Goal: Task Accomplishment & Management: Manage account settings

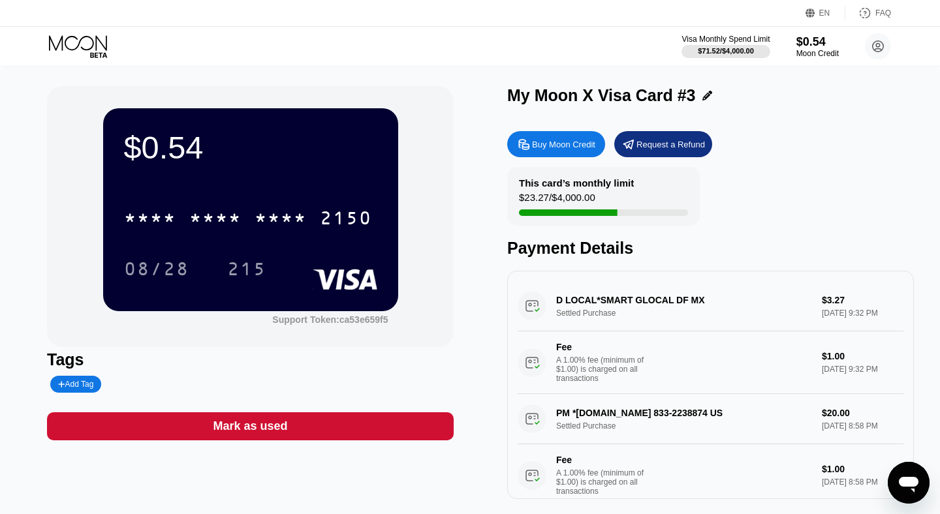
click at [87, 37] on icon at bounding box center [79, 46] width 61 height 23
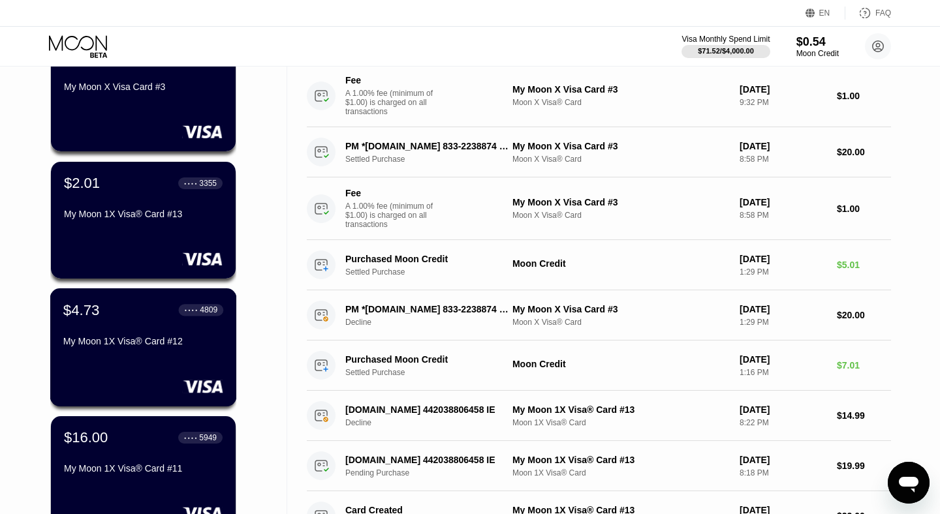
scroll to position [147, 0]
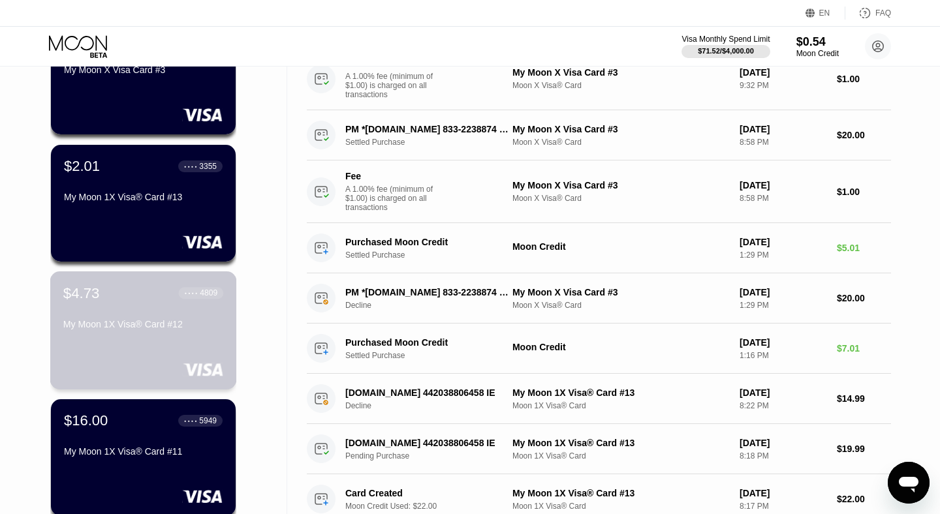
click at [136, 315] on div "$4.73 ● ● ● ● 4809 My Moon 1X Visa® Card #12" at bounding box center [143, 310] width 160 height 50
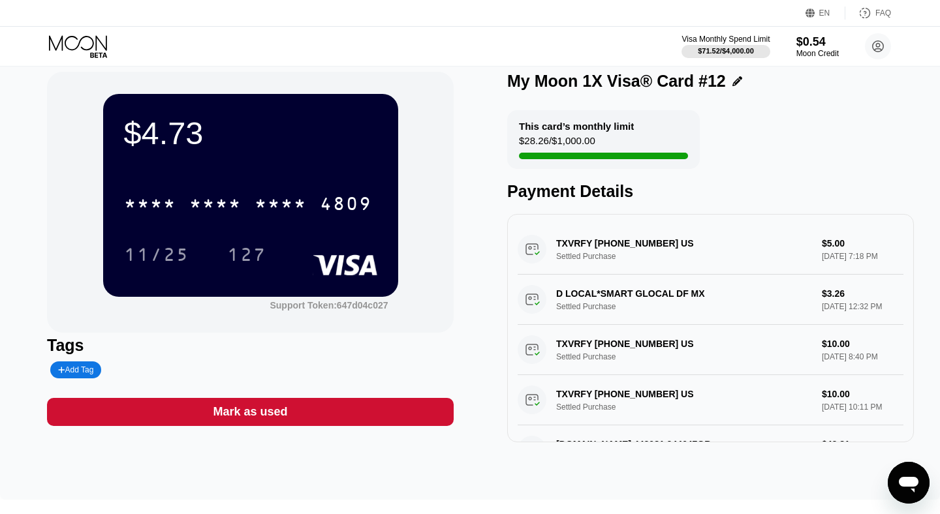
scroll to position [17, 0]
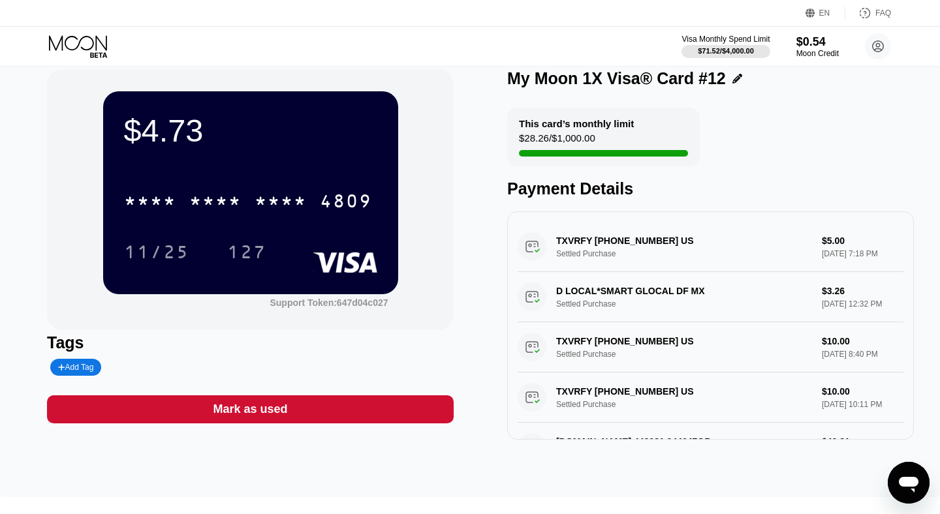
click at [225, 149] on div "$4.73 * * * * * * * * * * * * 4809 11/25 127" at bounding box center [250, 192] width 295 height 202
click at [227, 192] on div "* * * * * * * * * * * * 4809" at bounding box center [248, 201] width 264 height 33
